Goal: Find specific page/section: Find specific page/section

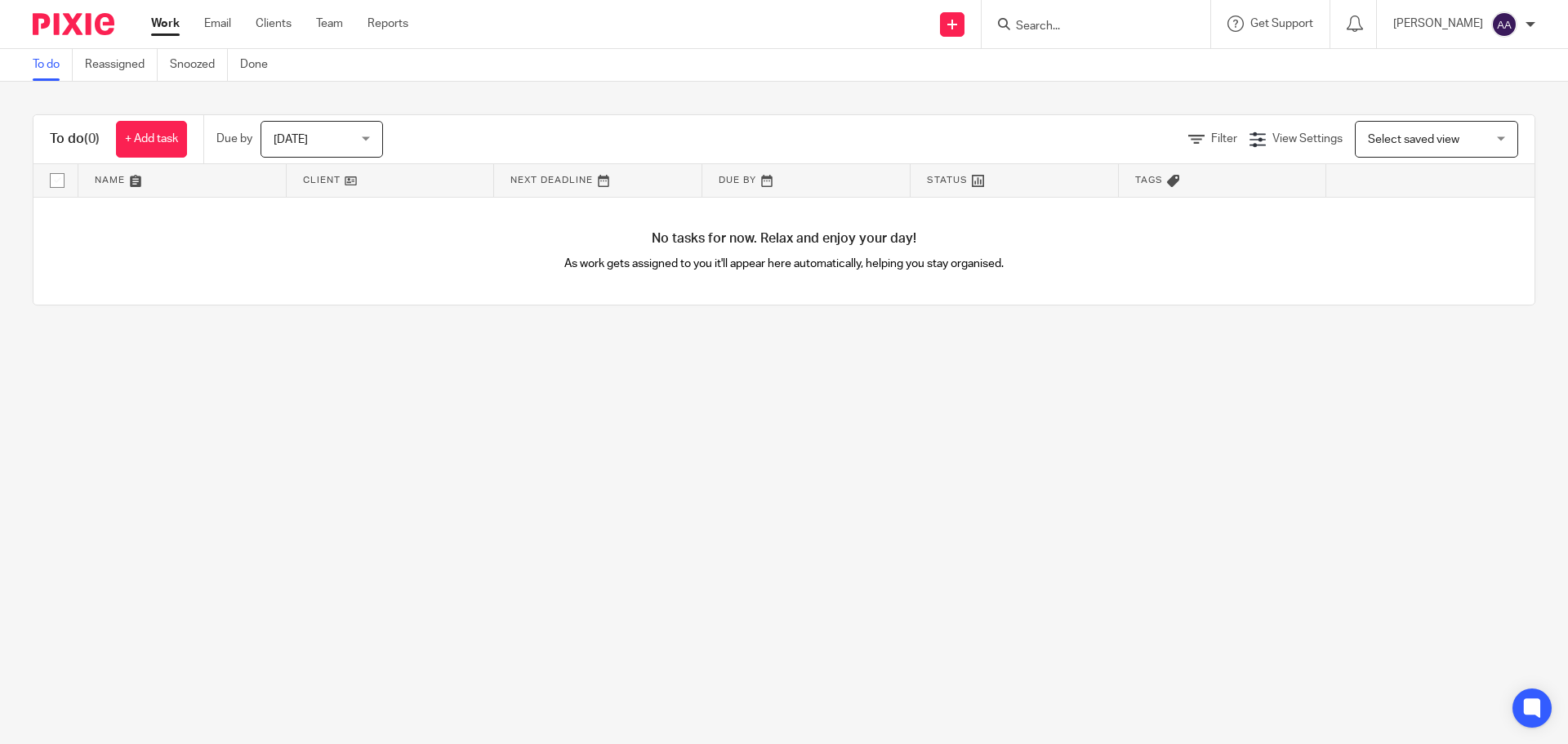
click at [1051, 21] on input "Search" at bounding box center [1088, 26] width 147 height 15
paste input "AI-MGLOBAL LTD"
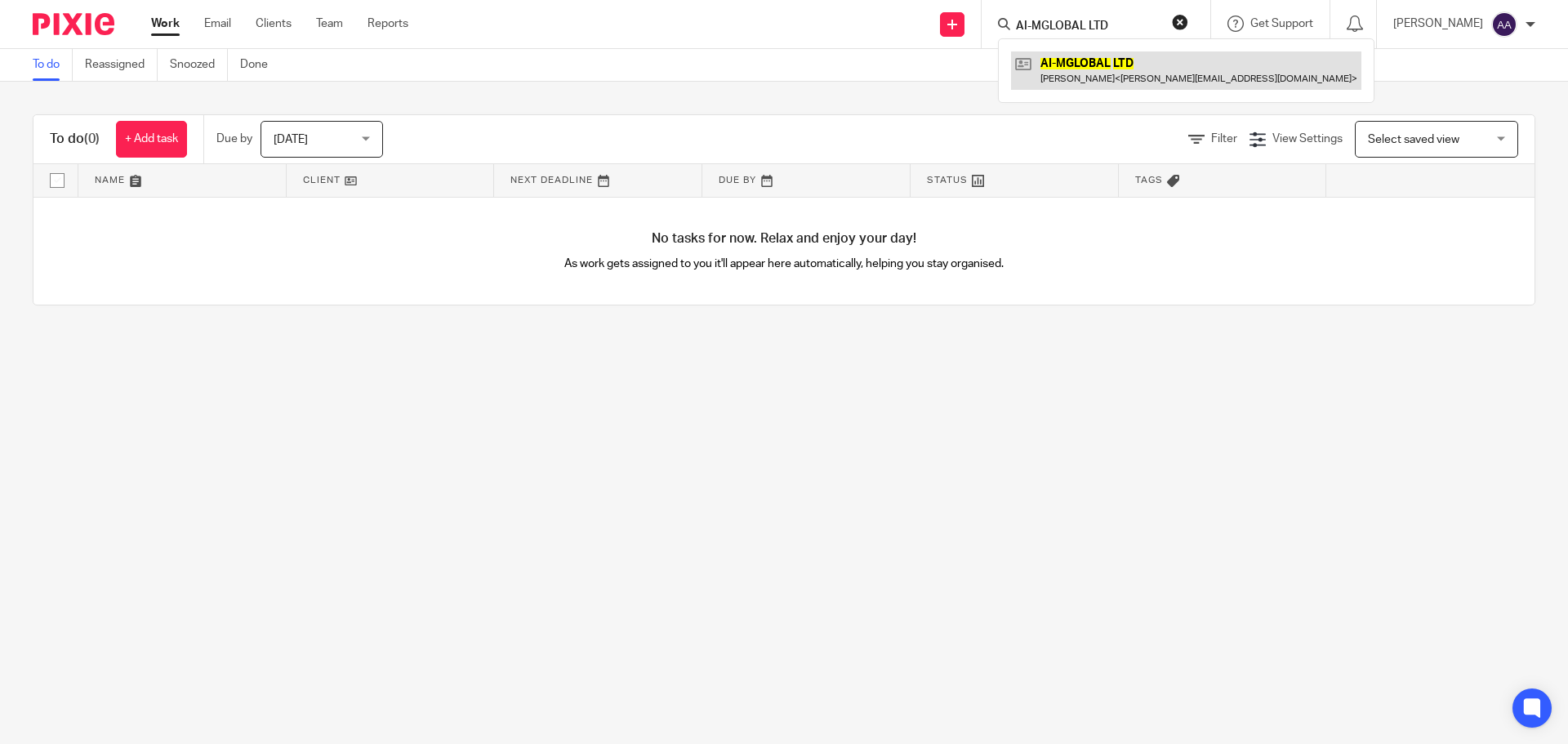
type input "AI-MGLOBAL LTD"
click at [1078, 54] on link at bounding box center [1186, 70] width 350 height 38
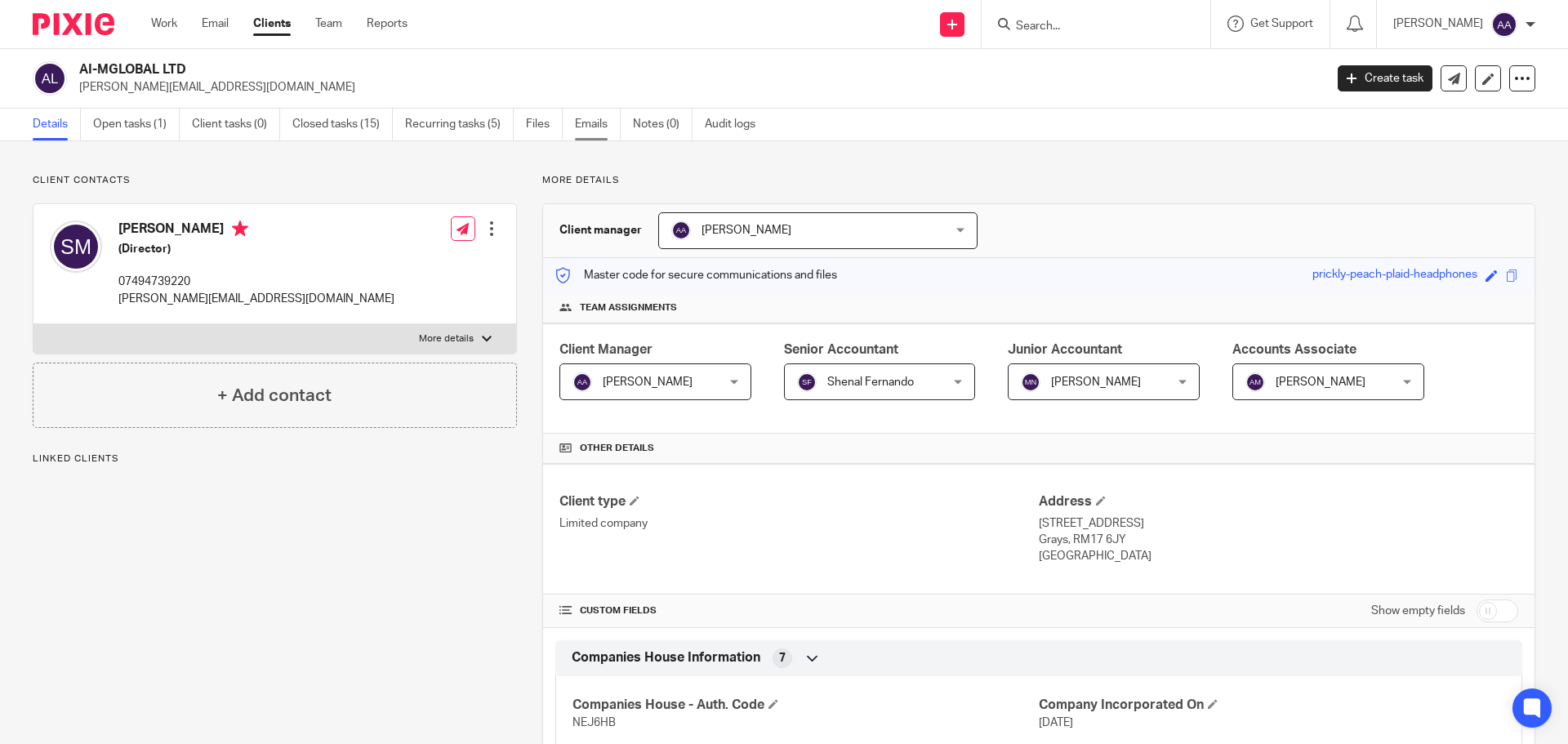
click at [593, 124] on link "Emails" at bounding box center [598, 124] width 45 height 31
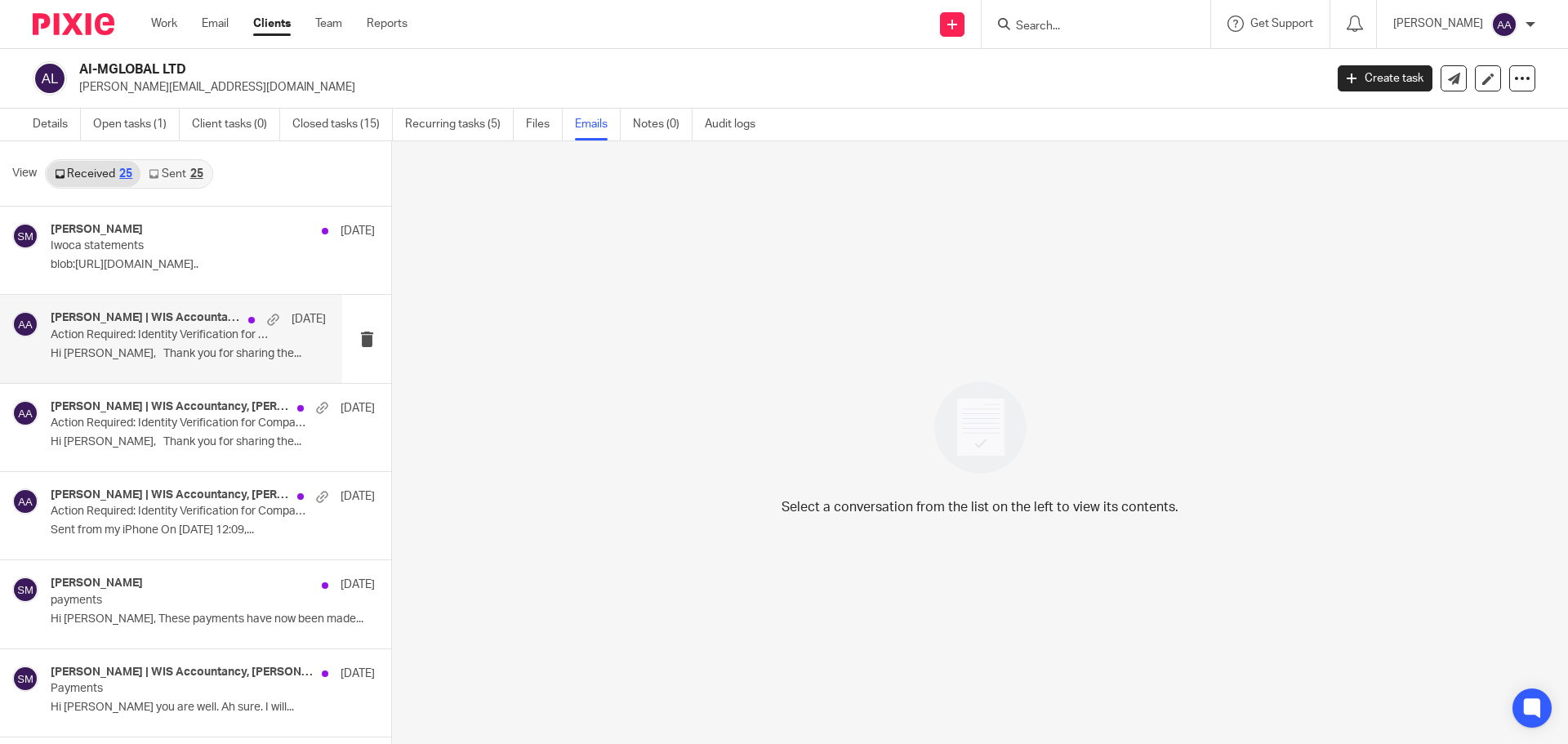
click at [167, 330] on p "Action Required: Identity Verification for Companies House – New Legal Requirem…" at bounding box center [161, 335] width 221 height 14
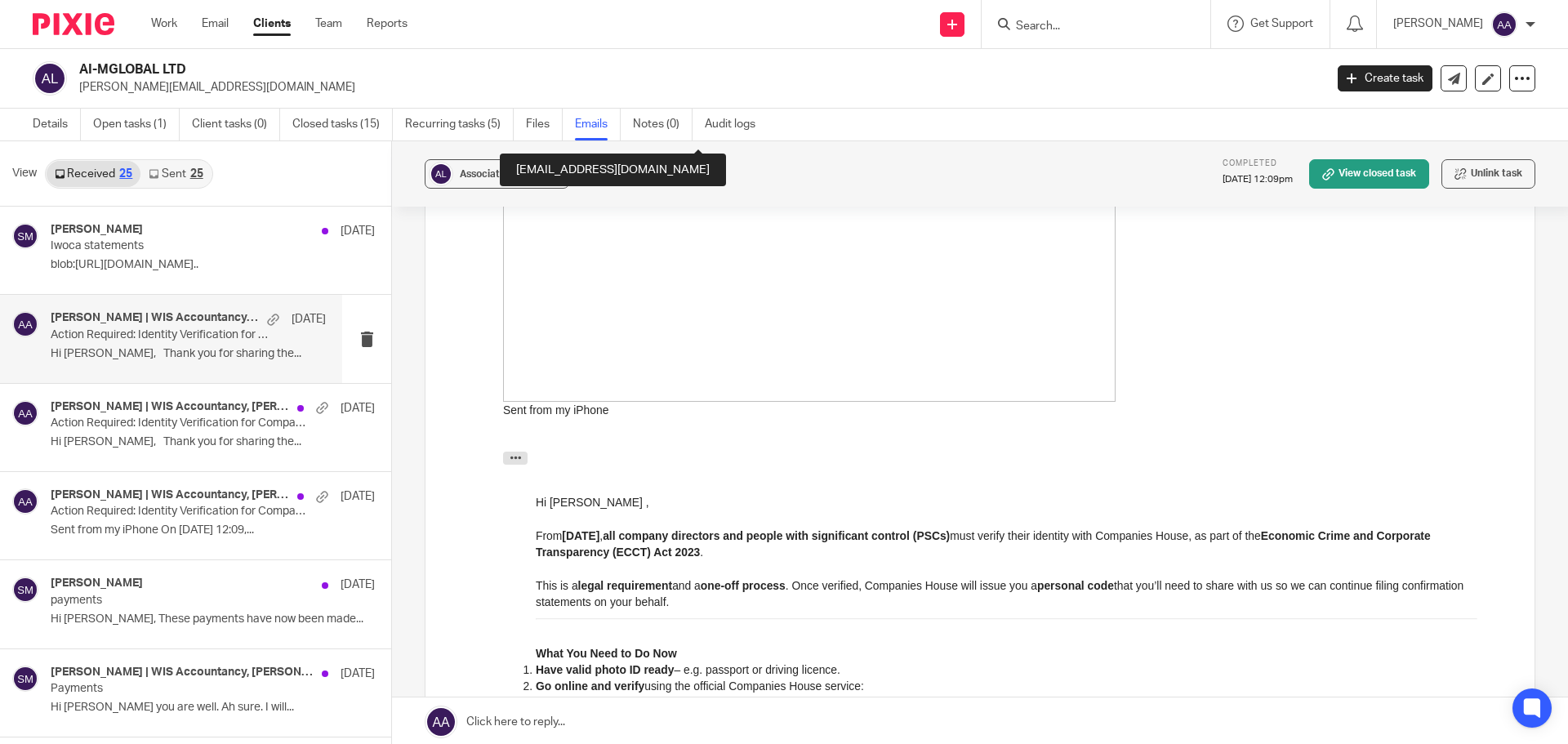
scroll to position [2043, 0]
